Goal: Check status

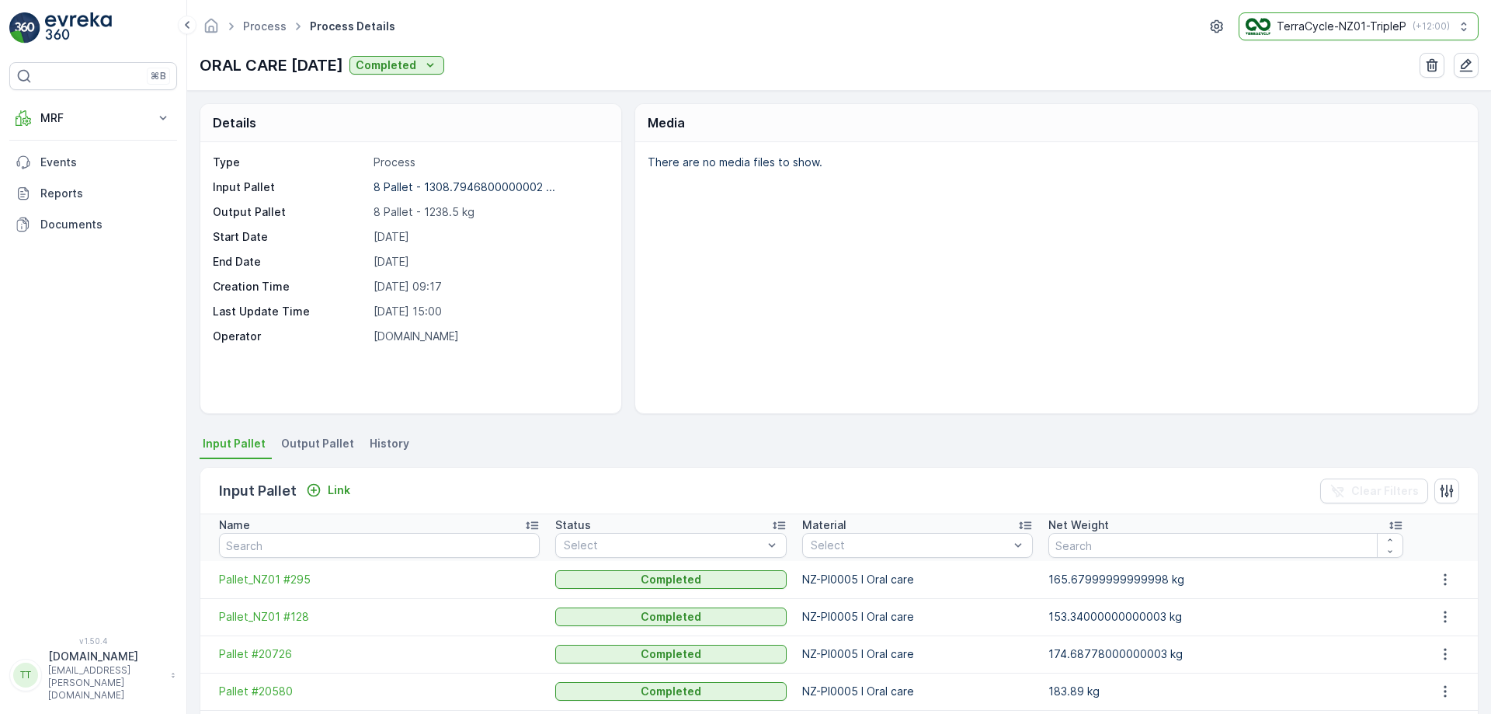
click at [1349, 39] on button "TerraCycle-NZ01-TripleP ( +12:00 )" at bounding box center [1359, 26] width 240 height 28
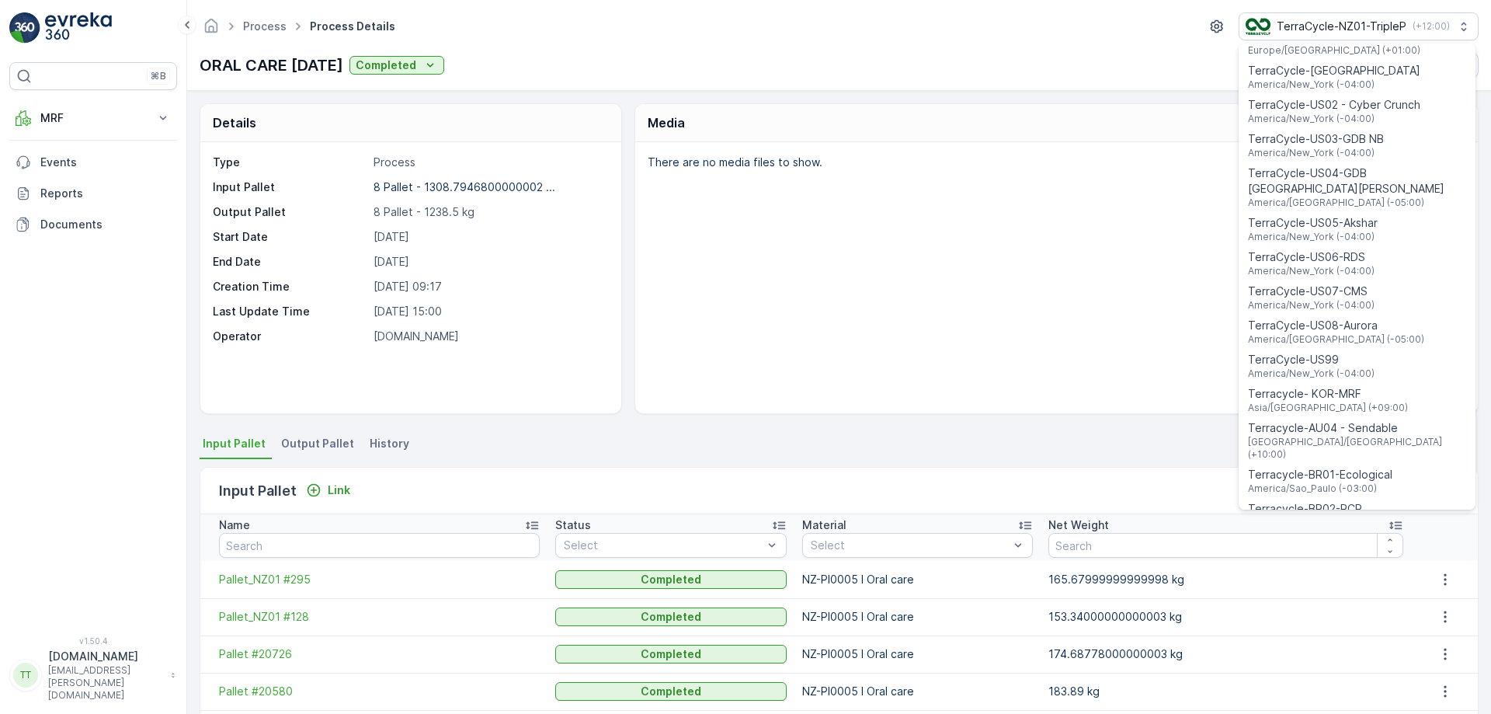
scroll to position [1116, 0]
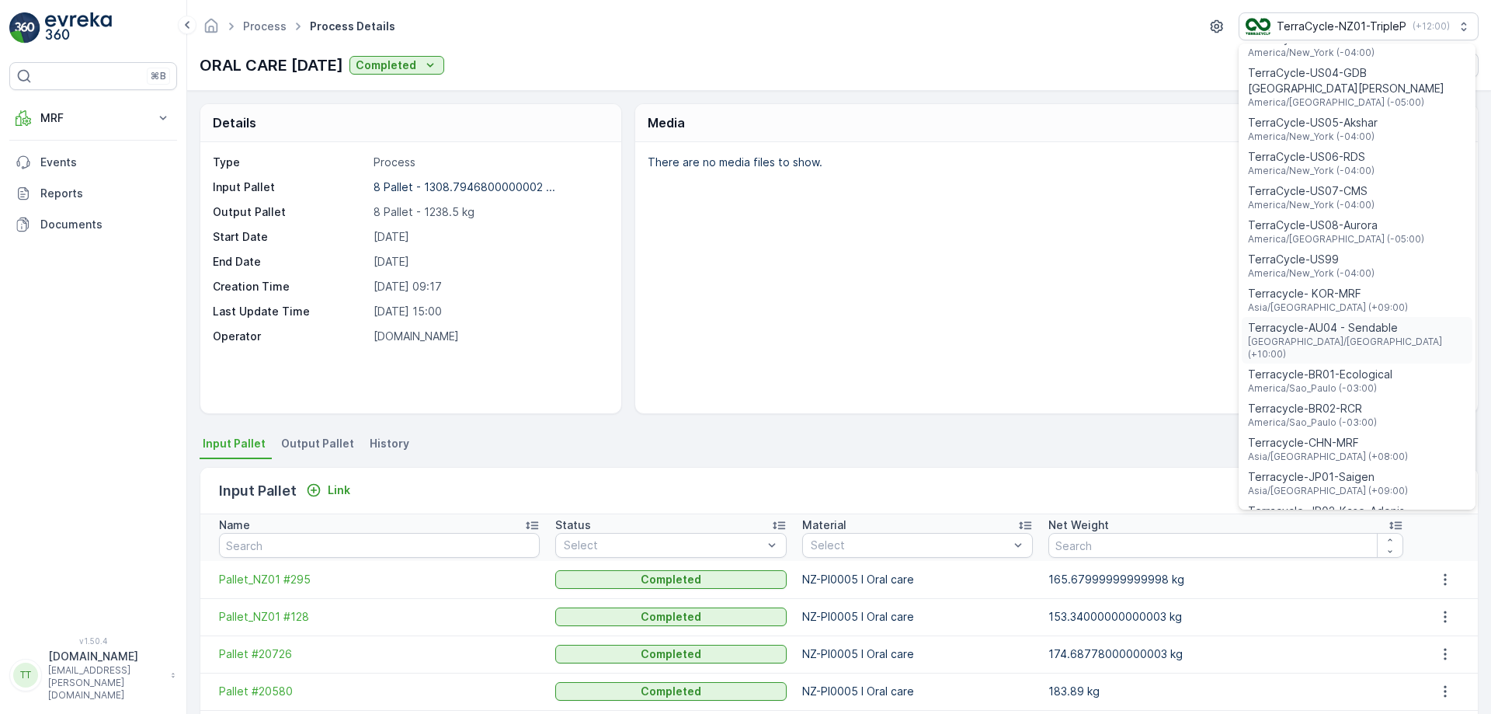
click at [1391, 320] on span "Terracycle-AU04 - Sendable" at bounding box center [1357, 328] width 218 height 16
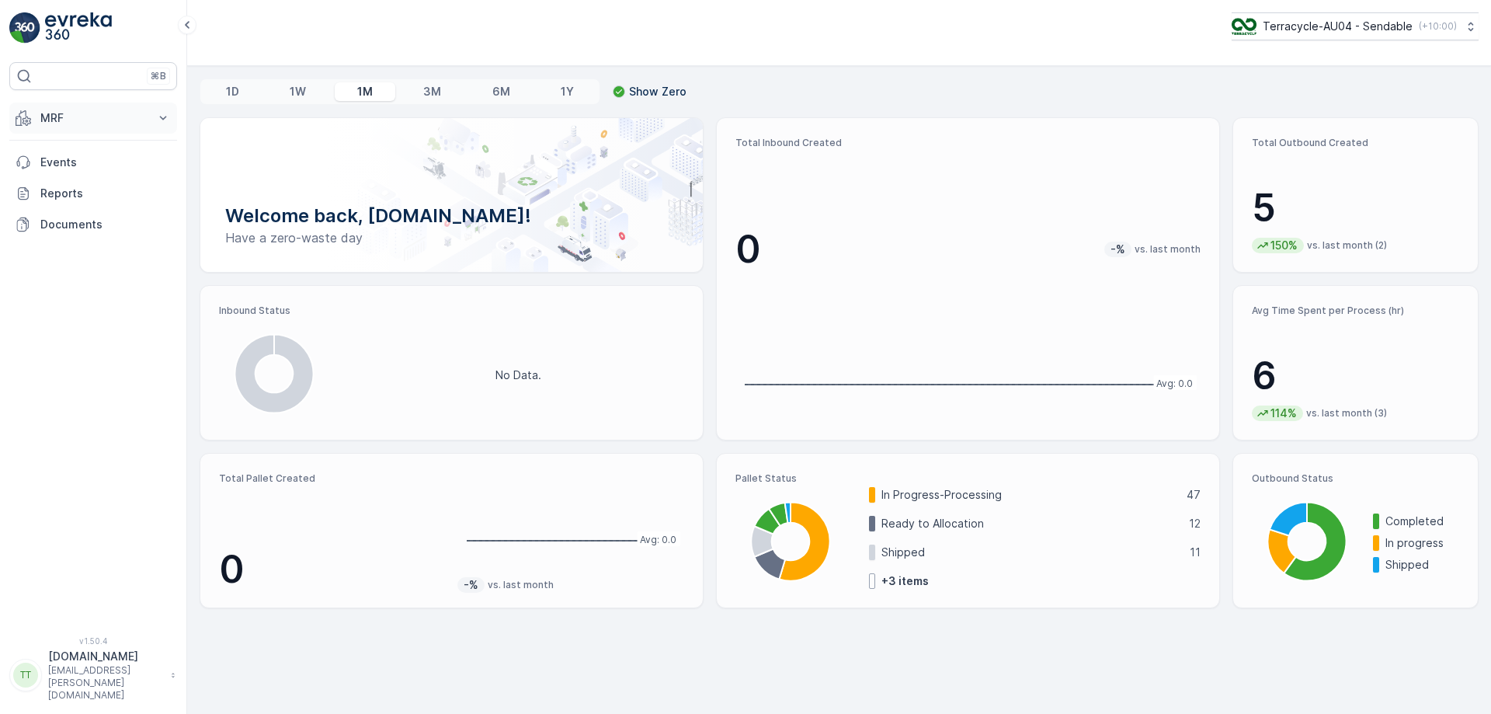
click at [128, 118] on p "MRF" at bounding box center [93, 118] width 106 height 16
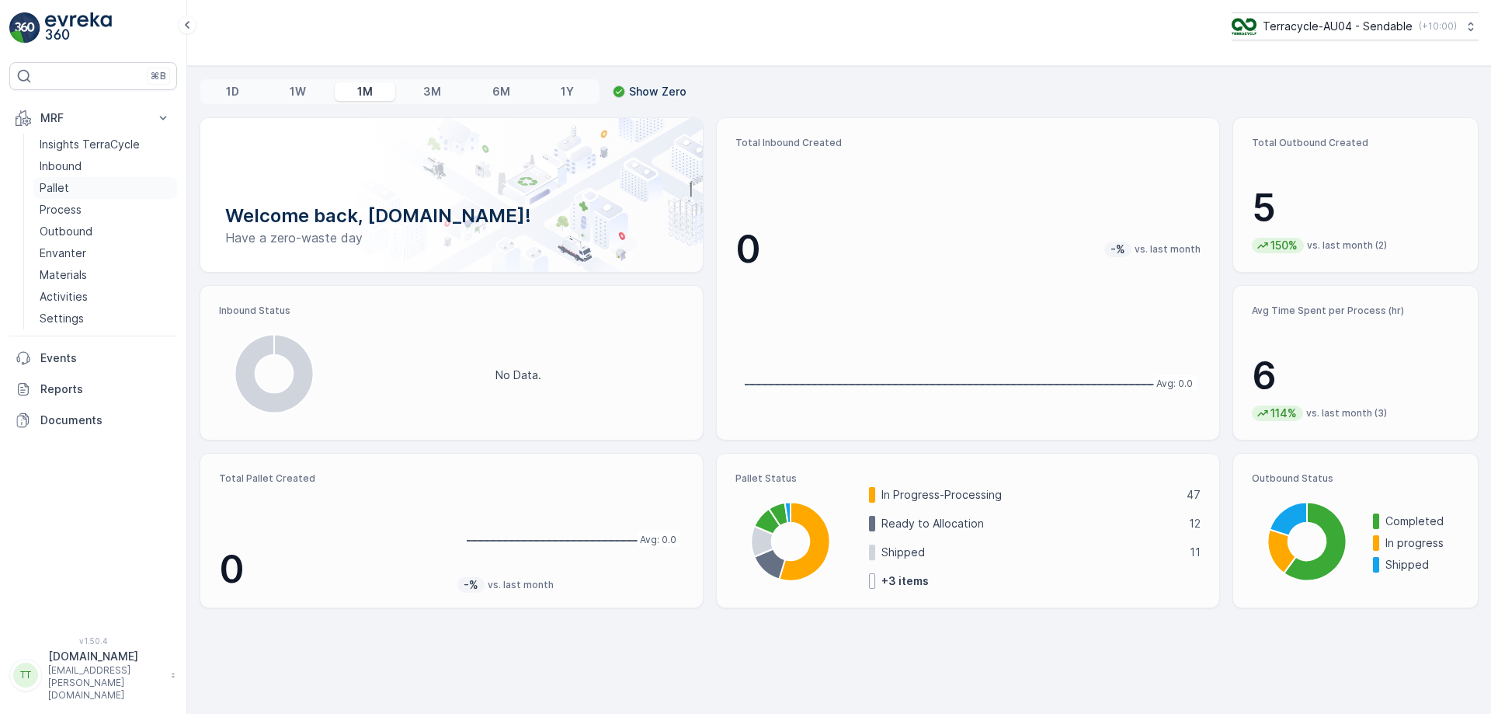
click at [98, 188] on link "Pallet" at bounding box center [105, 188] width 144 height 22
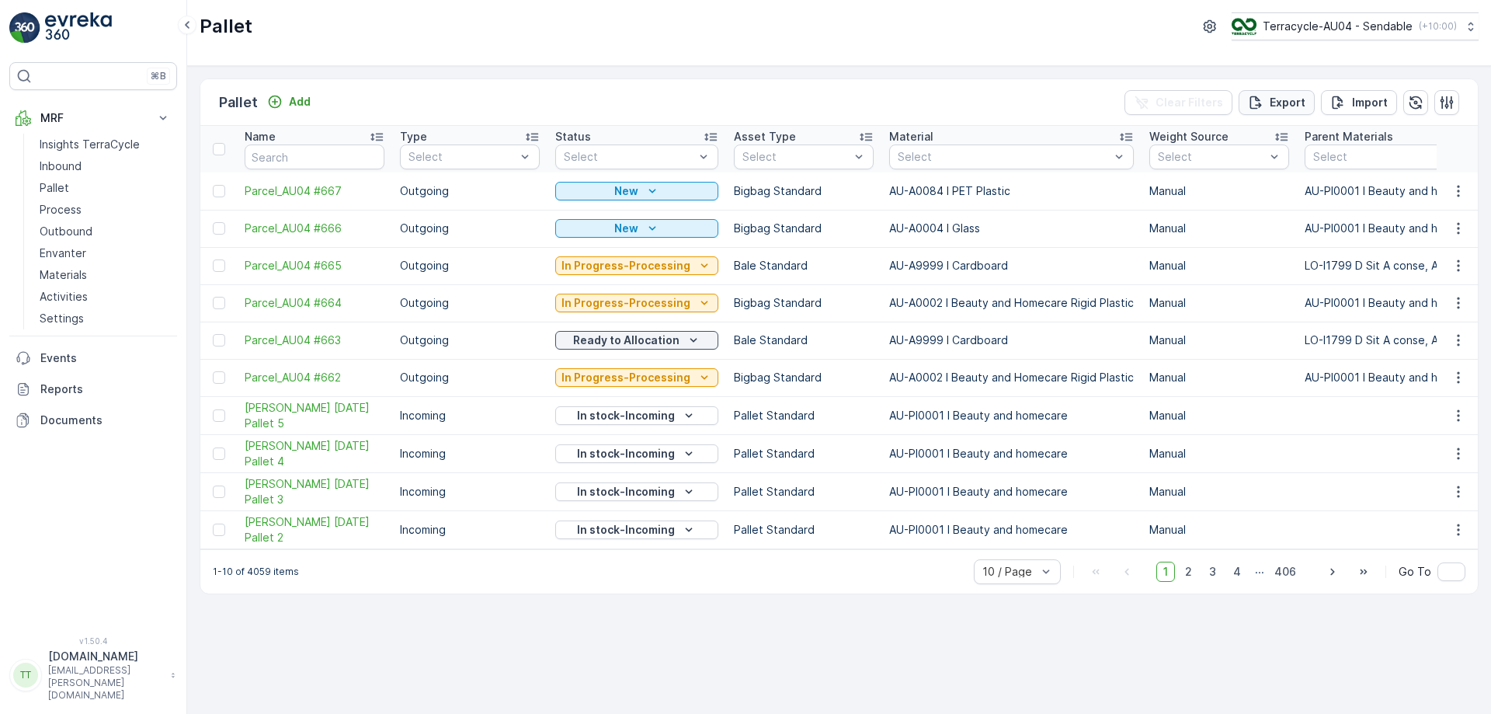
click at [1301, 99] on p "Export" at bounding box center [1288, 103] width 36 height 16
click at [1269, 97] on span "reports" at bounding box center [1352, 93] width 210 height 16
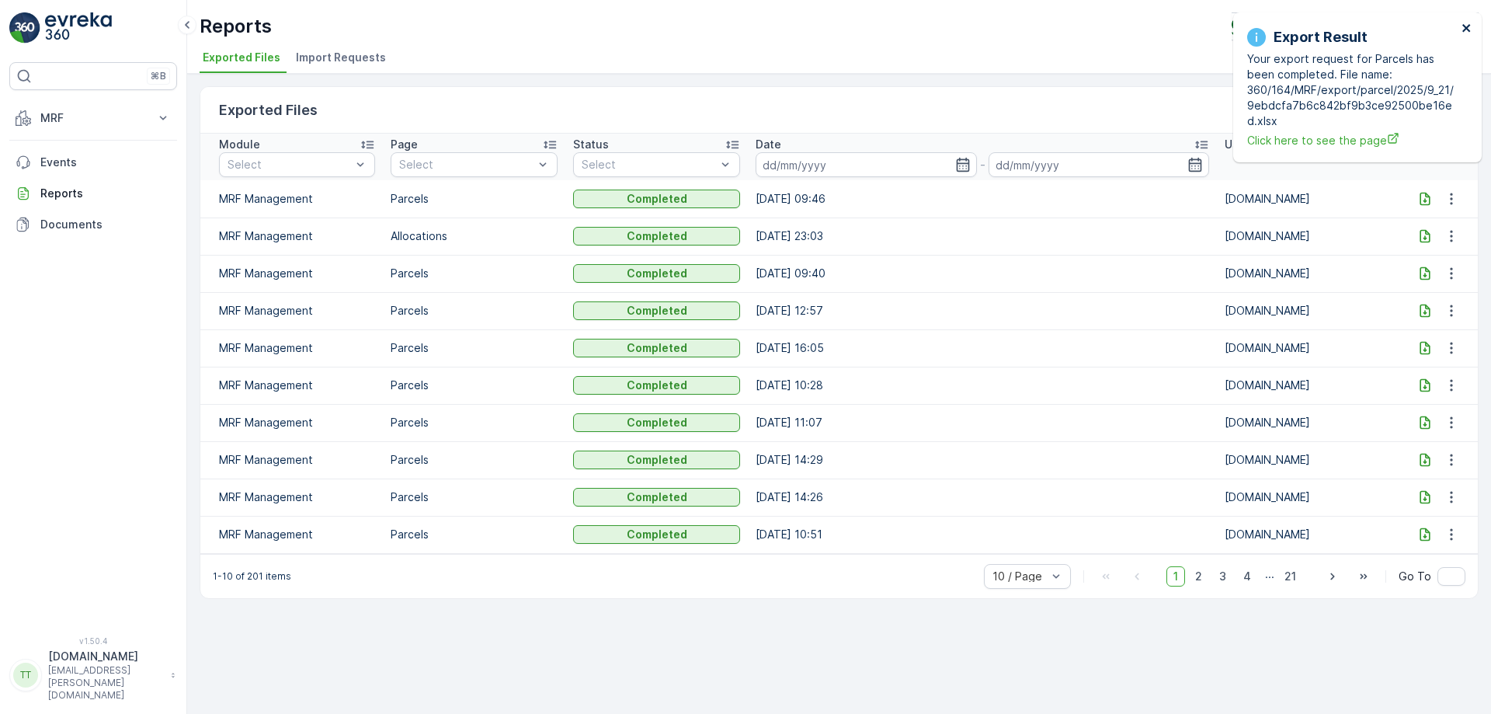
click at [1469, 26] on icon "close" at bounding box center [1467, 28] width 11 height 12
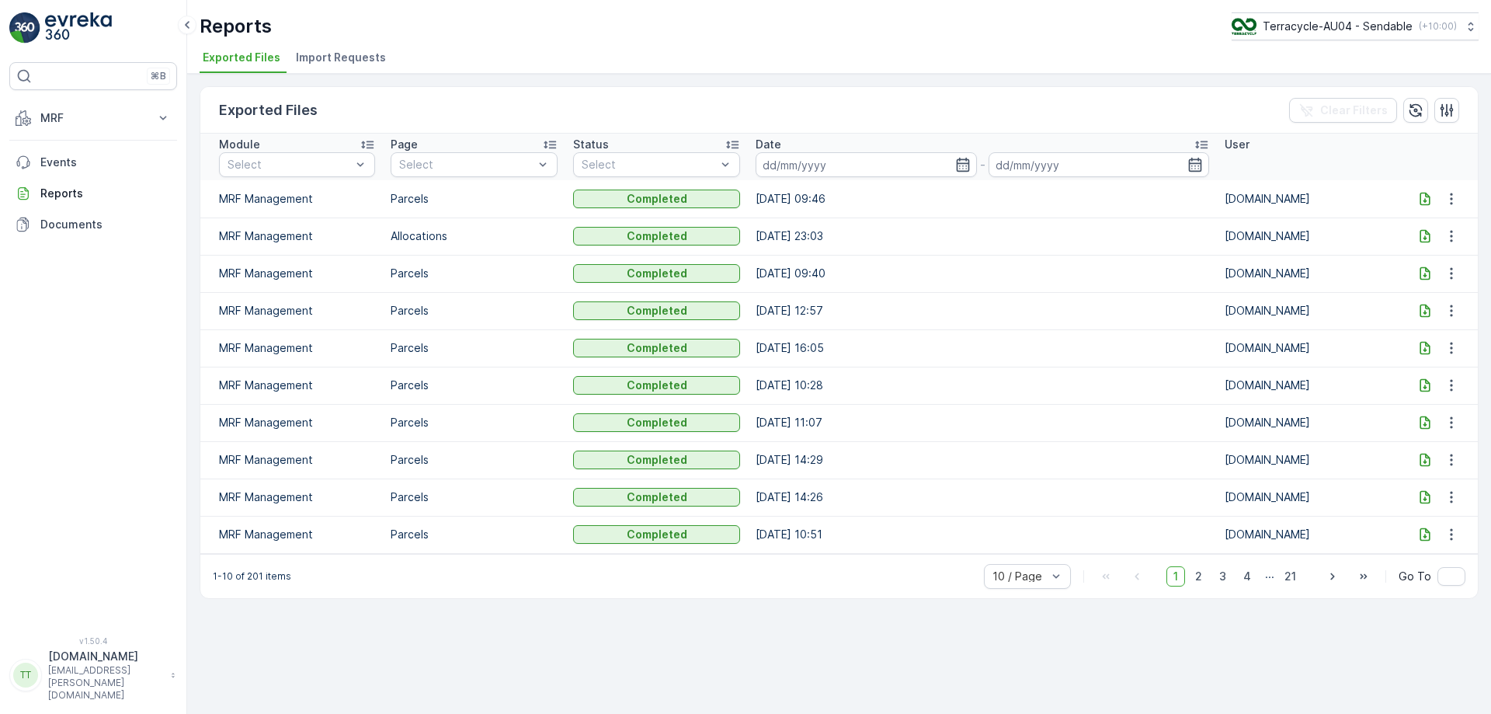
click at [1426, 196] on icon at bounding box center [1425, 198] width 10 height 13
